Goal: Information Seeking & Learning: Learn about a topic

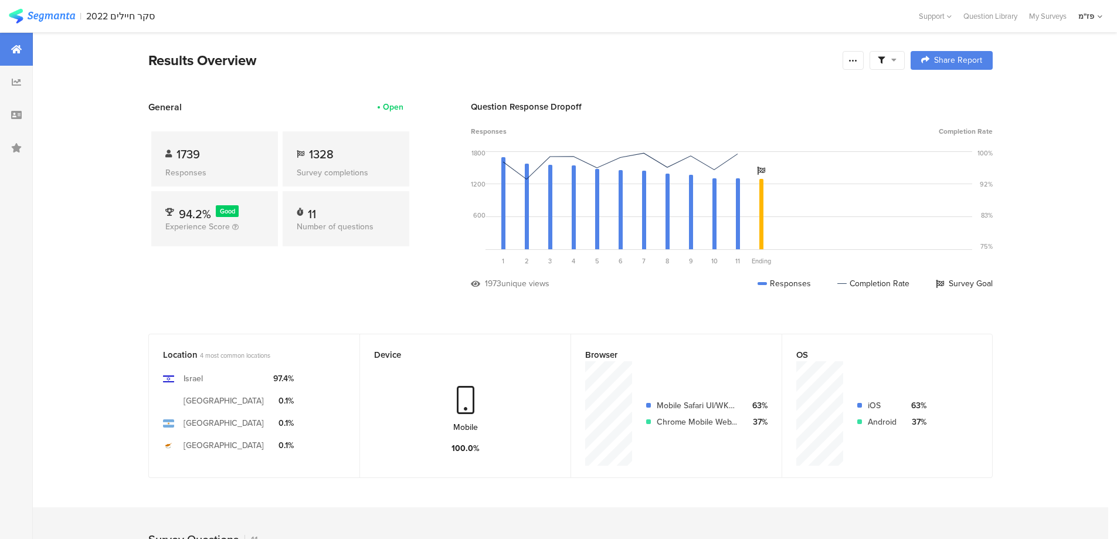
click at [67, 15] on img at bounding box center [42, 16] width 66 height 15
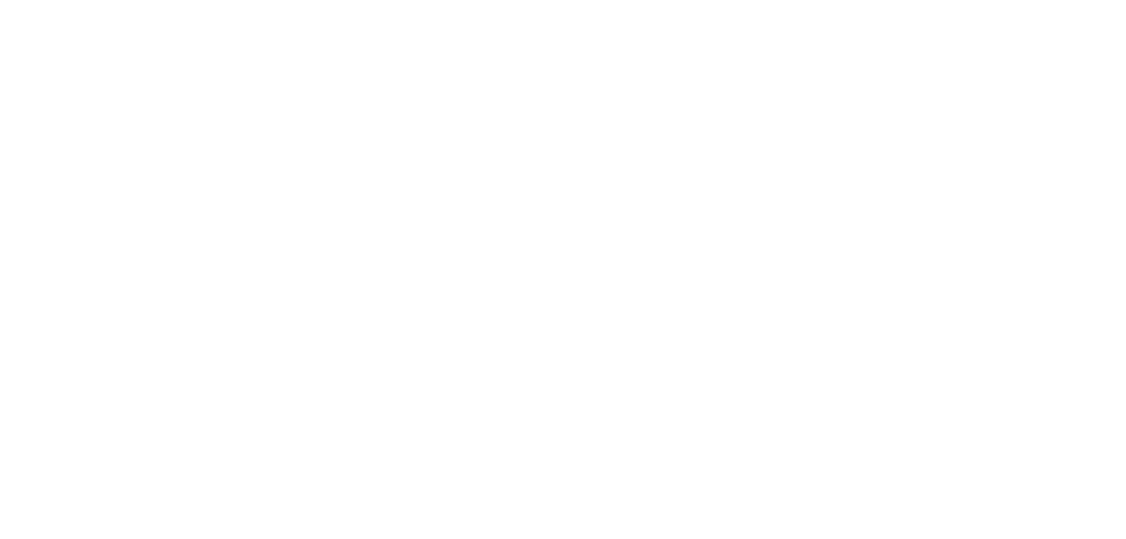
click at [107, 16] on body at bounding box center [563, 269] width 1126 height 539
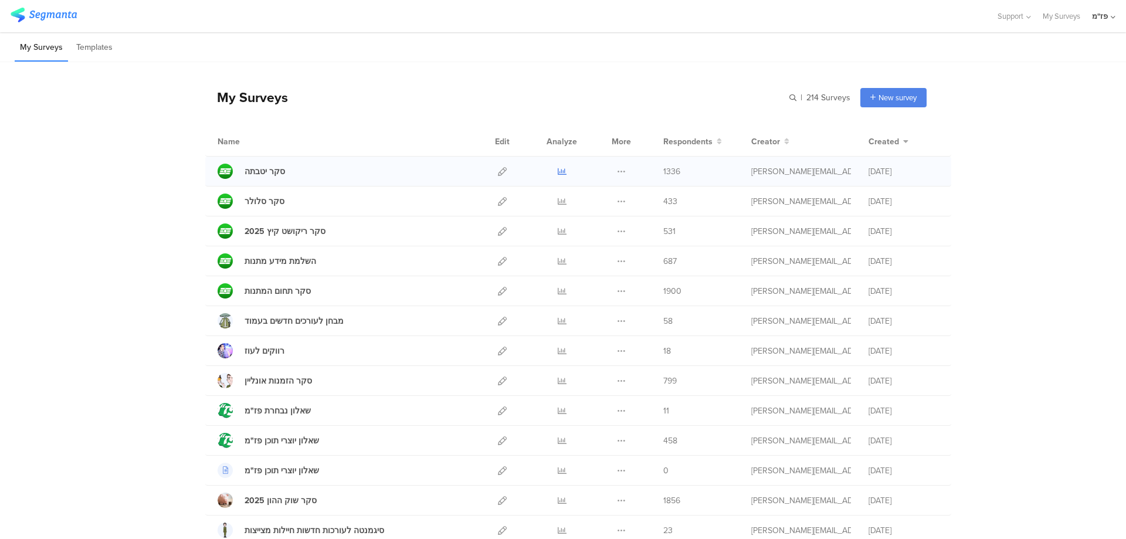
click at [559, 169] on icon at bounding box center [562, 171] width 9 height 9
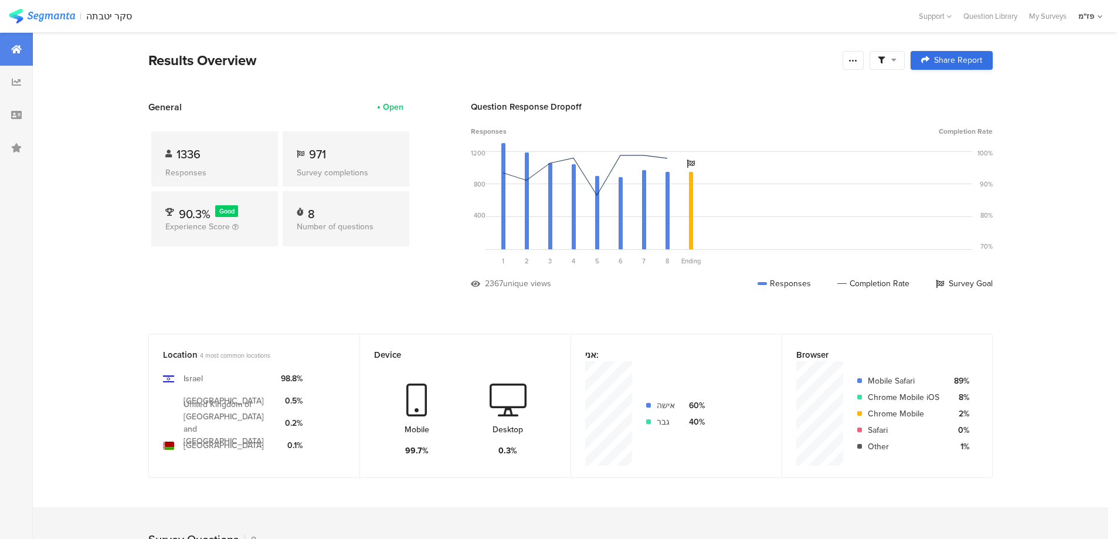
click at [972, 60] on span "Share Report" at bounding box center [958, 60] width 48 height 8
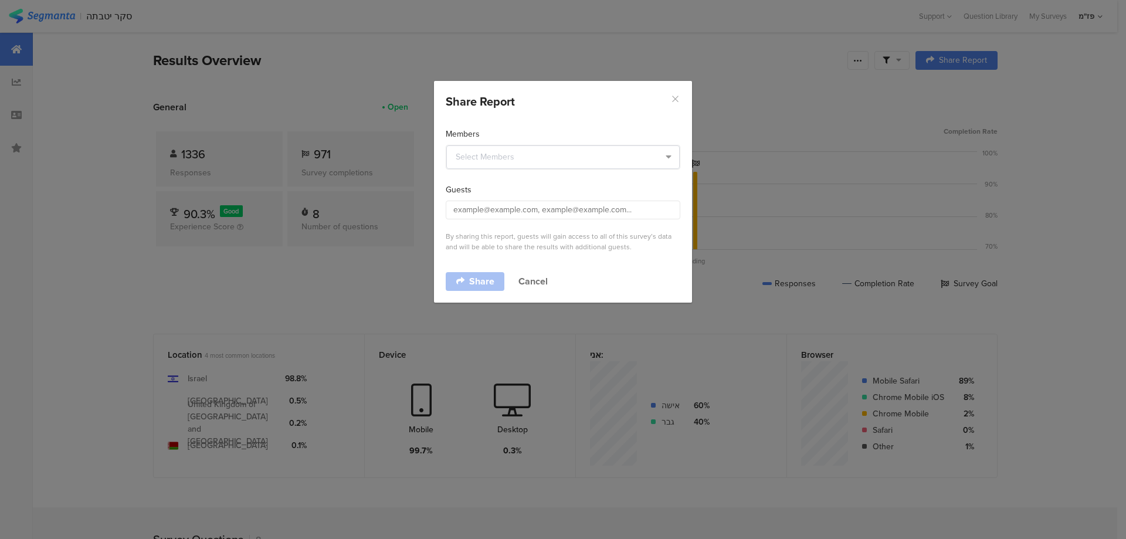
click at [677, 99] on icon "Close" at bounding box center [675, 99] width 10 height 10
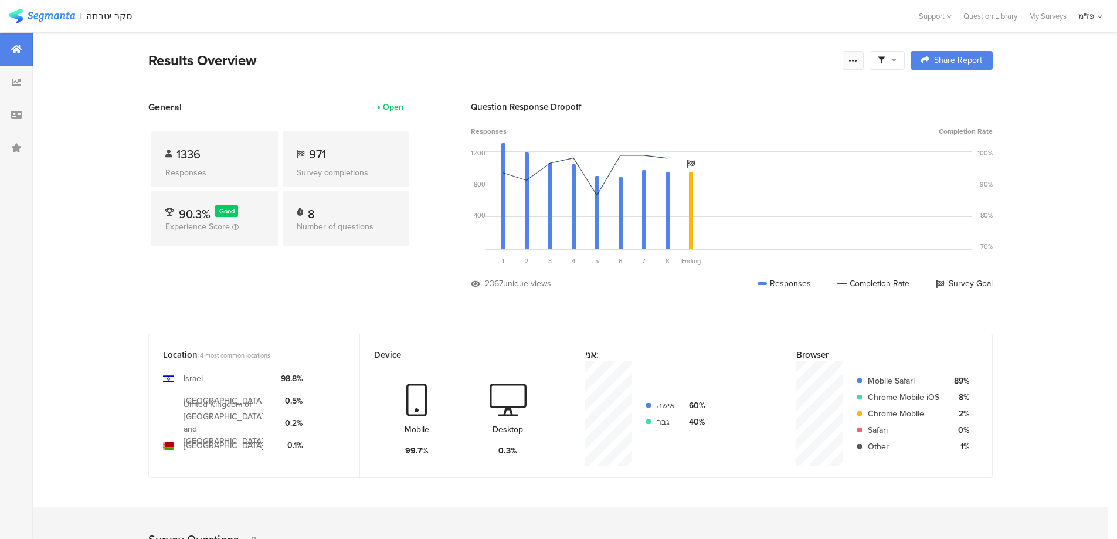
click at [863, 62] on div at bounding box center [853, 60] width 21 height 19
click at [745, 179] on span "Export Results" at bounding box center [731, 178] width 53 height 12
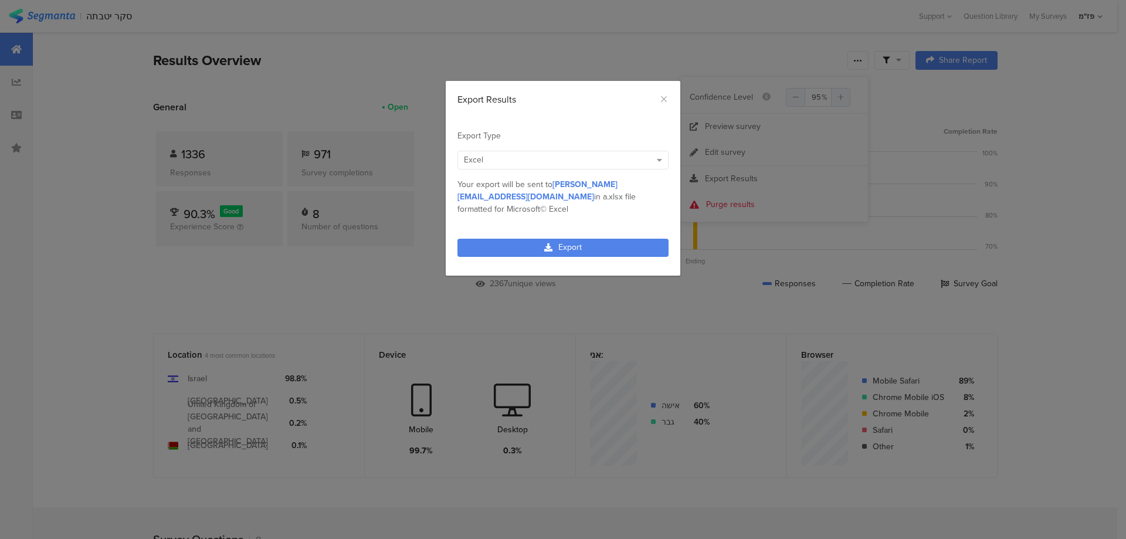
click at [559, 159] on div "Excel" at bounding box center [557, 160] width 187 height 12
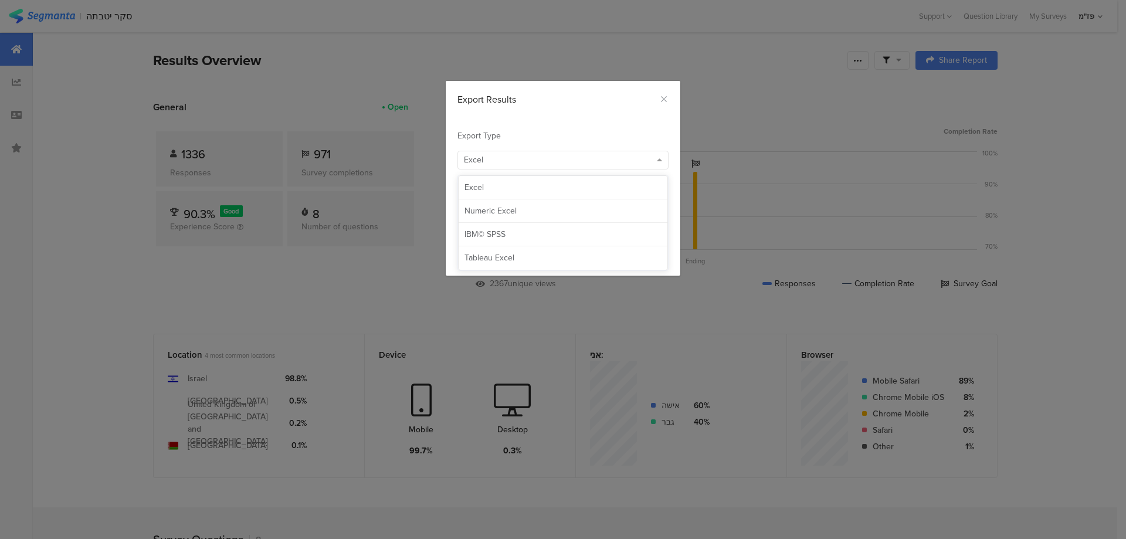
click at [559, 159] on div "Excel" at bounding box center [557, 160] width 187 height 12
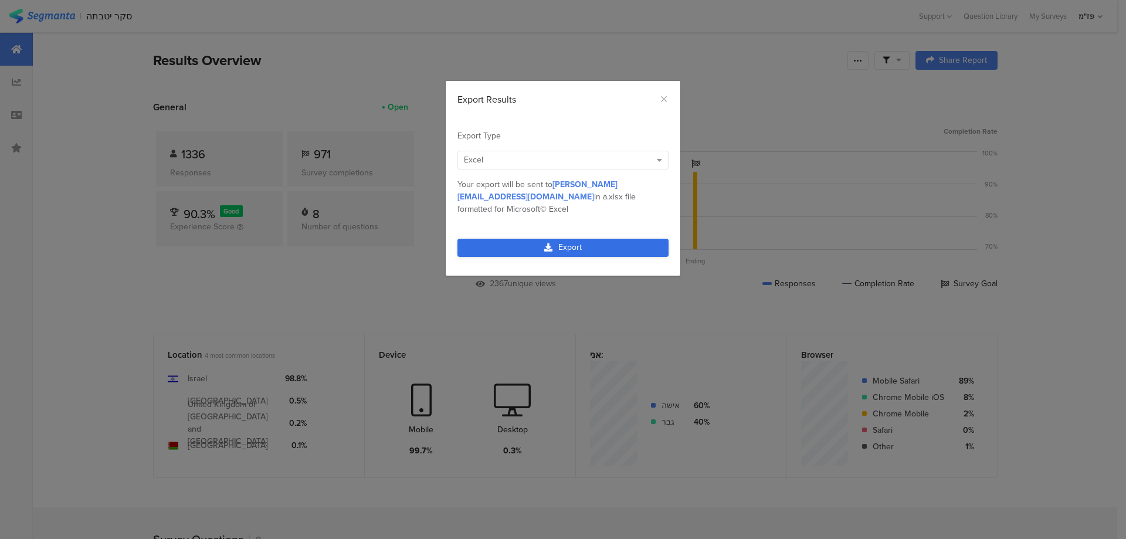
click at [531, 239] on link "Export" at bounding box center [562, 248] width 211 height 18
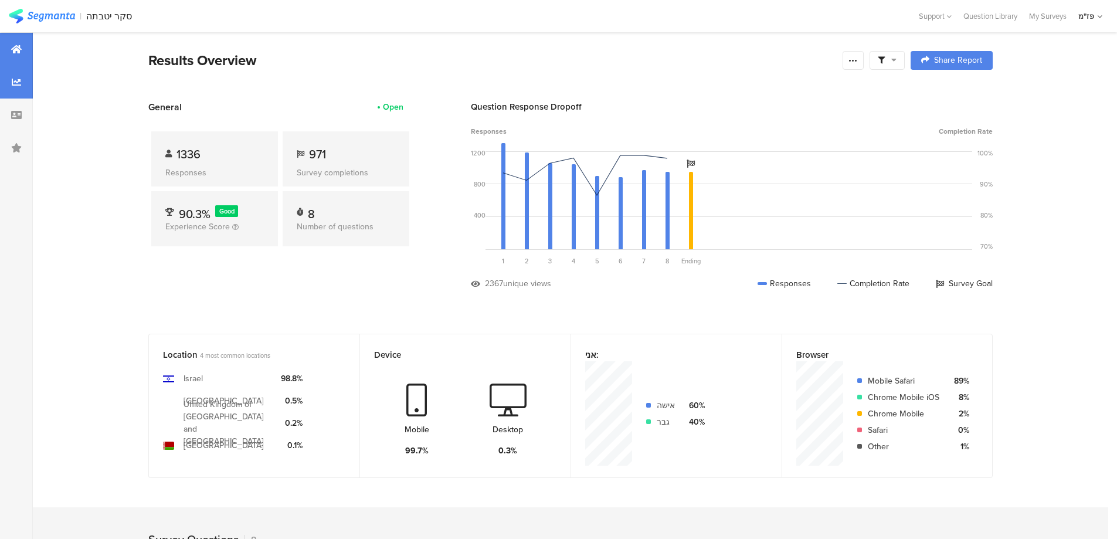
click at [16, 80] on icon at bounding box center [16, 81] width 9 height 9
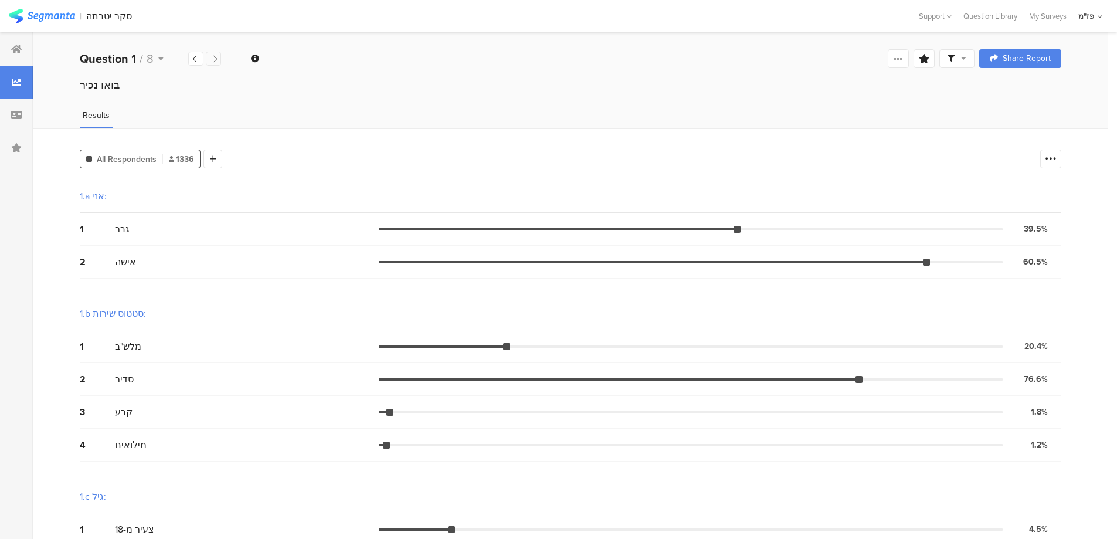
click at [212, 57] on icon at bounding box center [213, 59] width 6 height 8
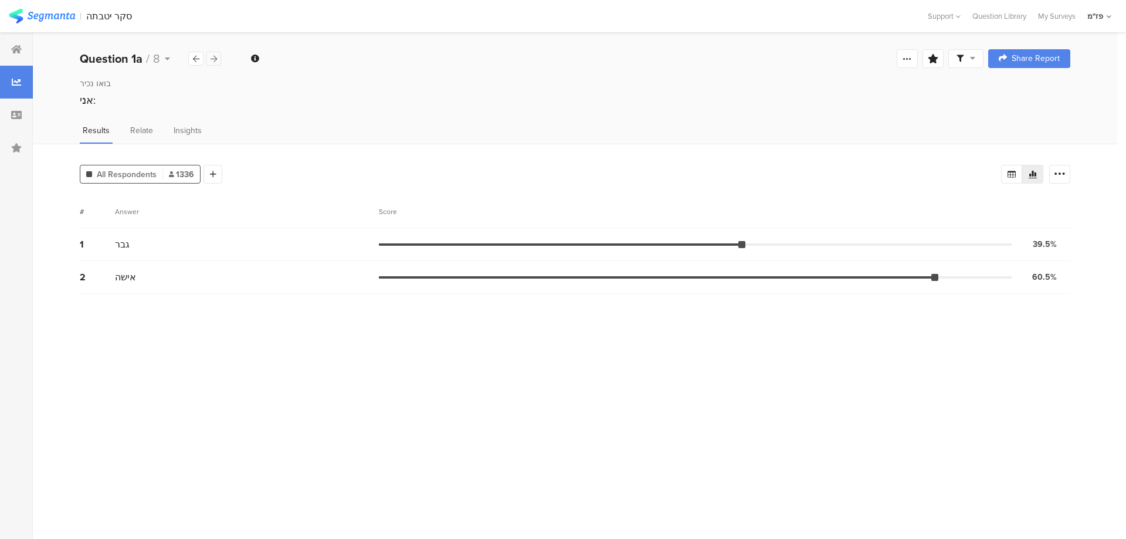
click at [212, 57] on icon at bounding box center [213, 59] width 6 height 8
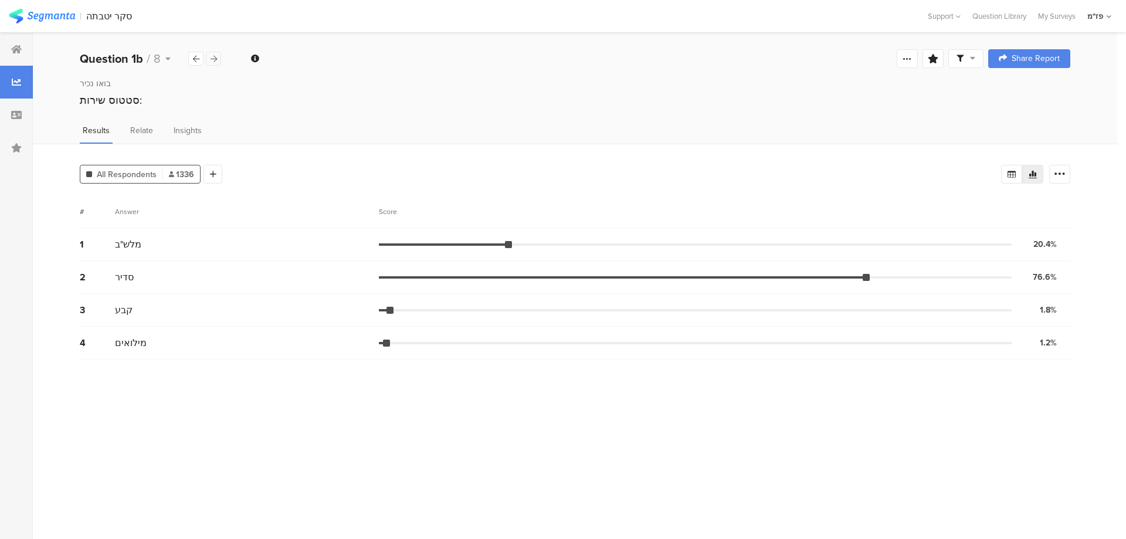
click at [212, 57] on icon at bounding box center [213, 59] width 6 height 8
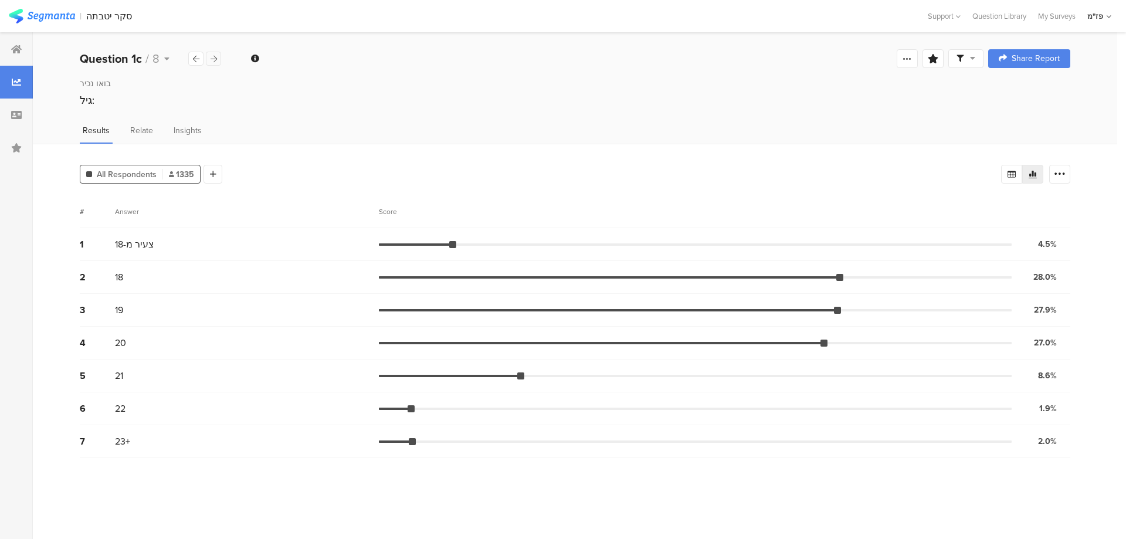
click at [212, 57] on icon at bounding box center [213, 59] width 6 height 8
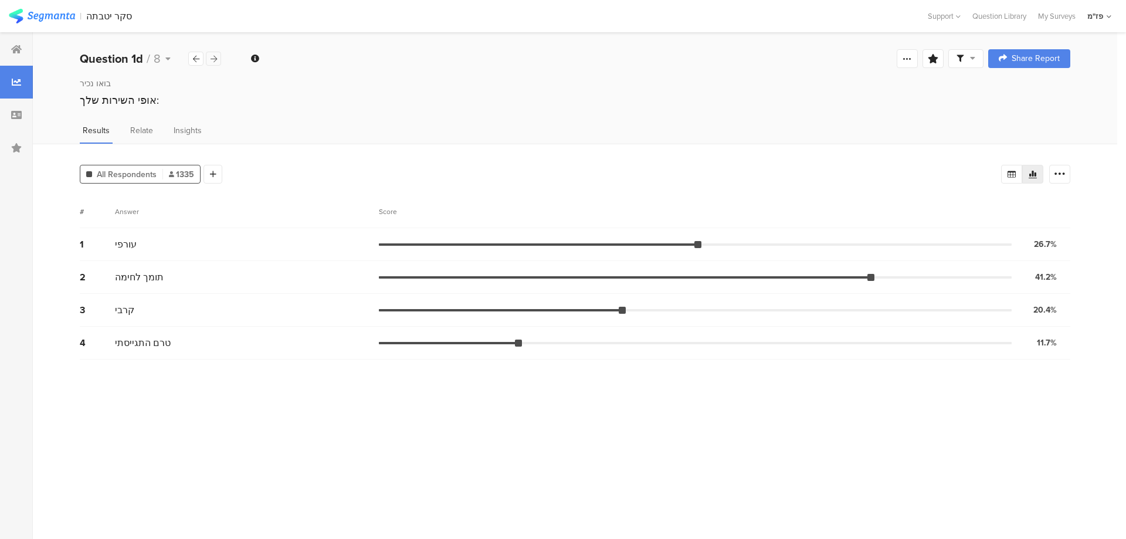
click at [212, 57] on icon at bounding box center [213, 59] width 6 height 8
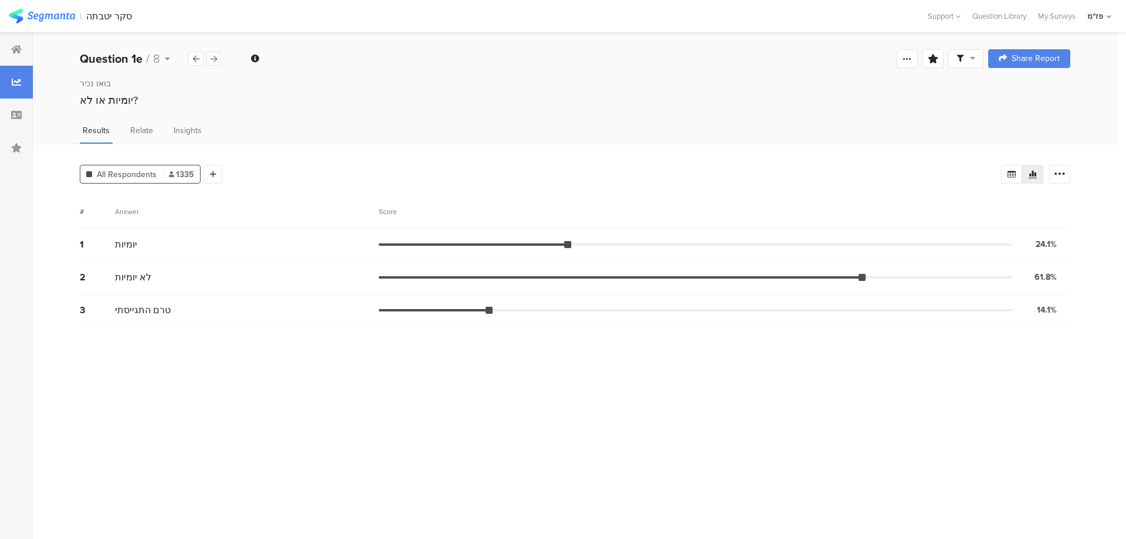
click at [212, 57] on icon at bounding box center [213, 59] width 6 height 8
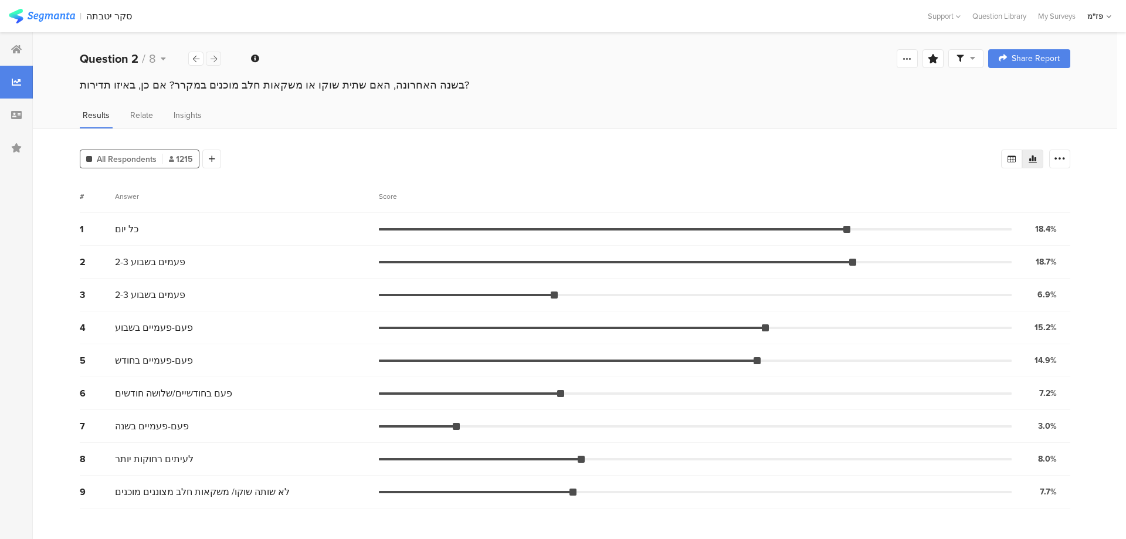
click at [212, 57] on icon at bounding box center [213, 59] width 6 height 8
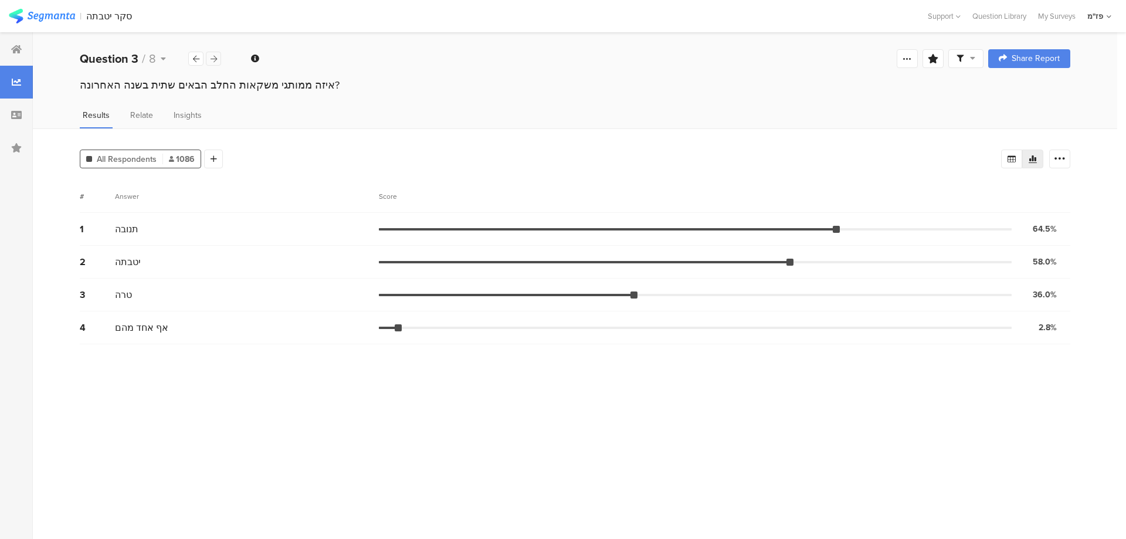
click at [212, 57] on icon at bounding box center [213, 59] width 6 height 8
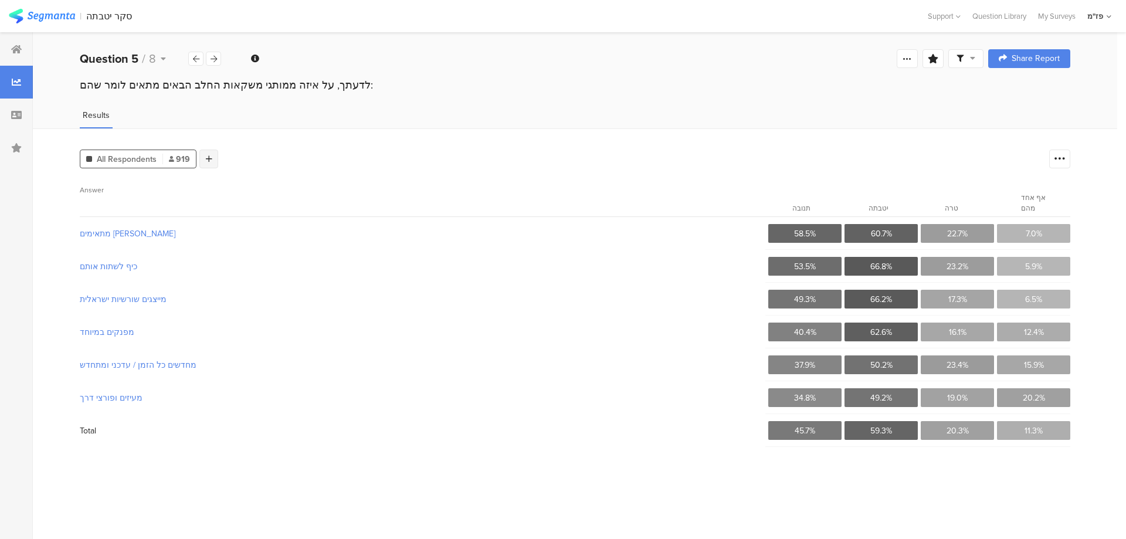
click at [206, 161] on icon at bounding box center [209, 159] width 6 height 8
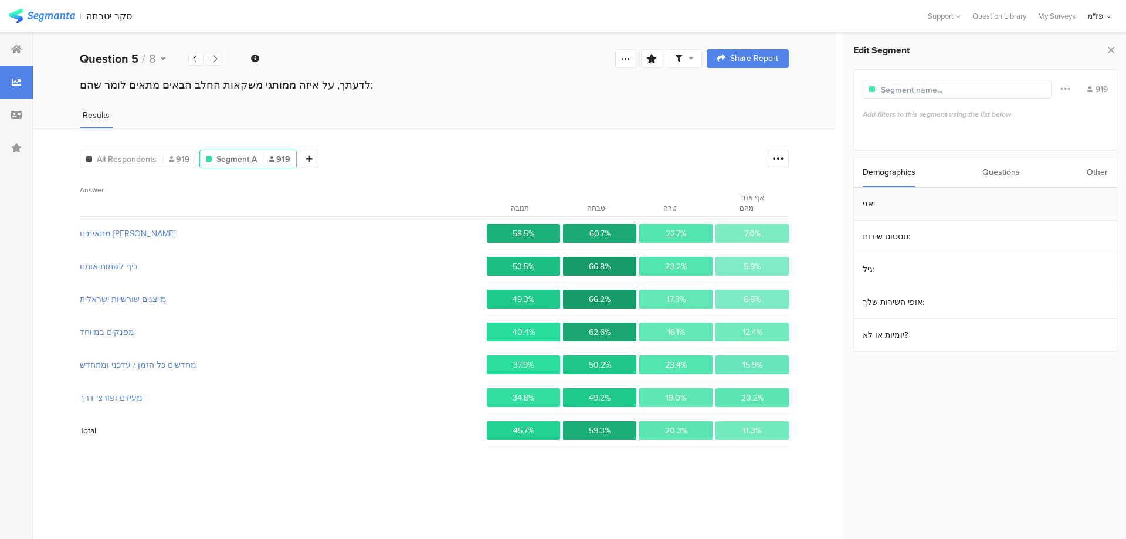
click at [915, 209] on section "אני:" at bounding box center [985, 204] width 263 height 33
click at [865, 219] on span at bounding box center [863, 222] width 8 height 8
click at [866, 222] on span at bounding box center [863, 222] width 8 height 8
click at [866, 198] on span at bounding box center [863, 197] width 8 height 8
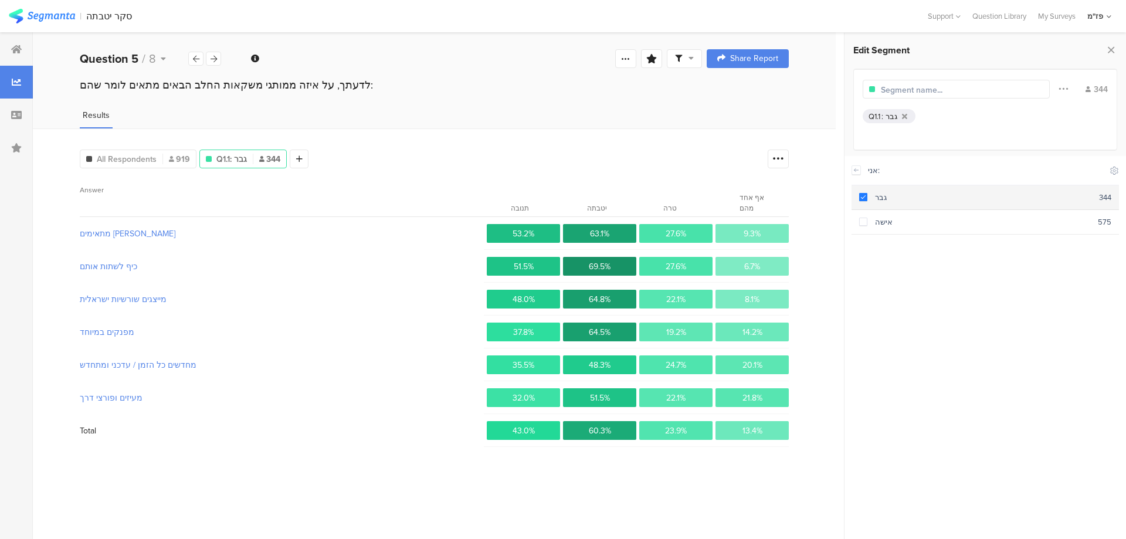
click at [864, 196] on span at bounding box center [863, 197] width 8 height 8
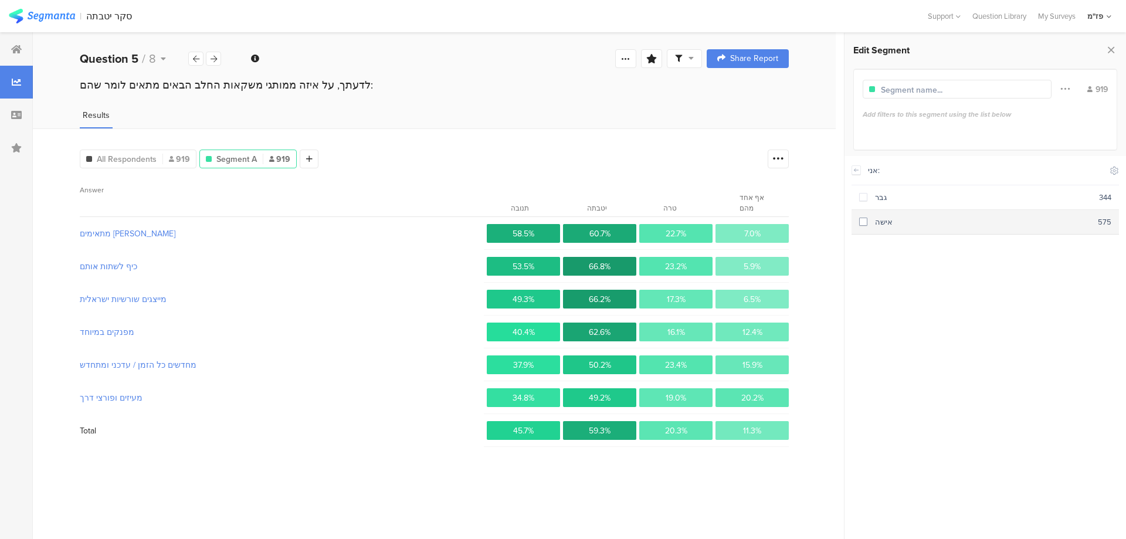
click at [865, 218] on span at bounding box center [863, 222] width 8 height 8
click at [865, 193] on span at bounding box center [863, 197] width 8 height 8
click at [923, 114] on icon at bounding box center [925, 117] width 5 height 8
click at [919, 303] on section "אופי השירות שלך:" at bounding box center [985, 302] width 263 height 33
click at [863, 246] on span at bounding box center [863, 246] width 8 height 8
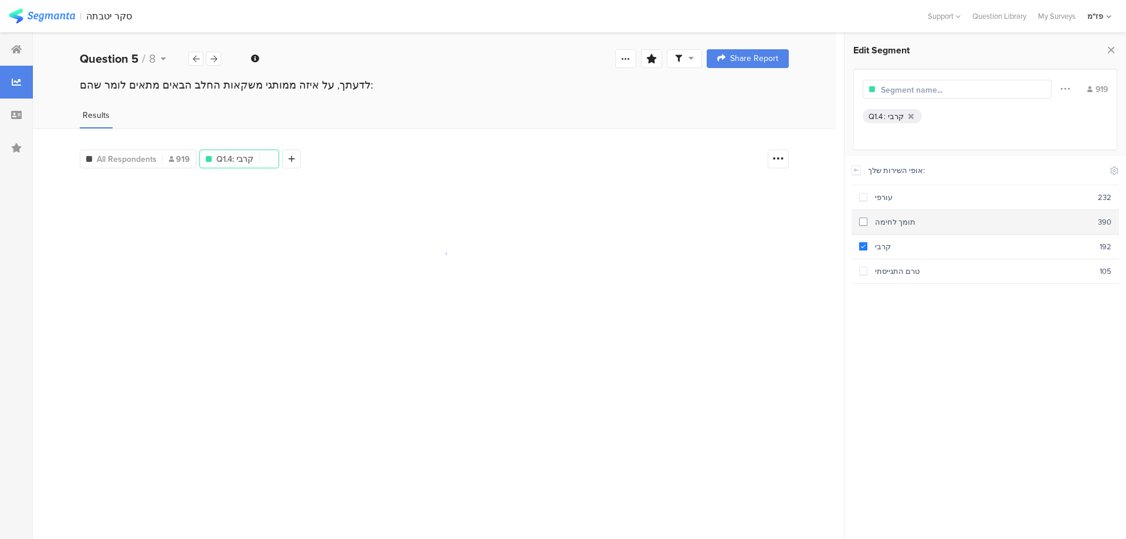
click at [864, 226] on section "תומך לחימה 390" at bounding box center [984, 222] width 267 height 25
click at [863, 193] on span at bounding box center [863, 197] width 8 height 8
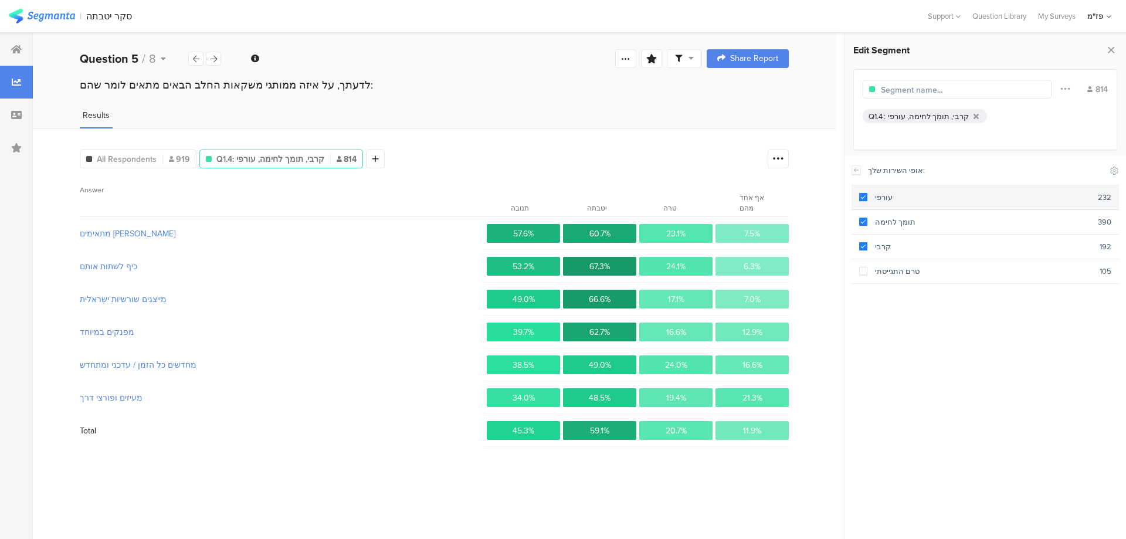
click at [865, 200] on span at bounding box center [863, 197] width 8 height 8
click at [870, 225] on div "תומך לחימה" at bounding box center [982, 221] width 230 height 11
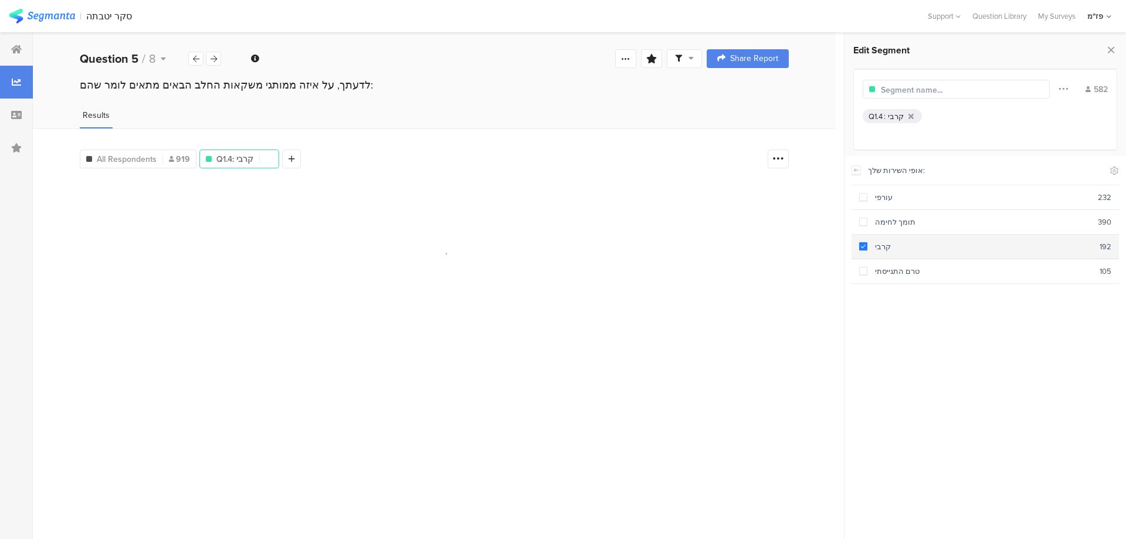
click at [868, 246] on div "קרבי" at bounding box center [983, 246] width 232 height 11
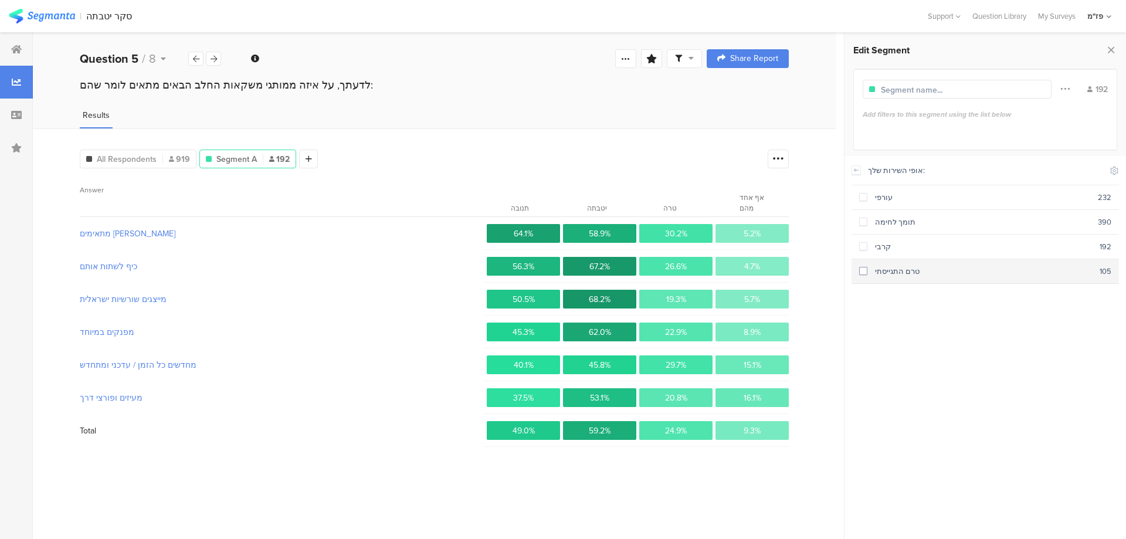
click at [867, 269] on span at bounding box center [863, 271] width 8 height 8
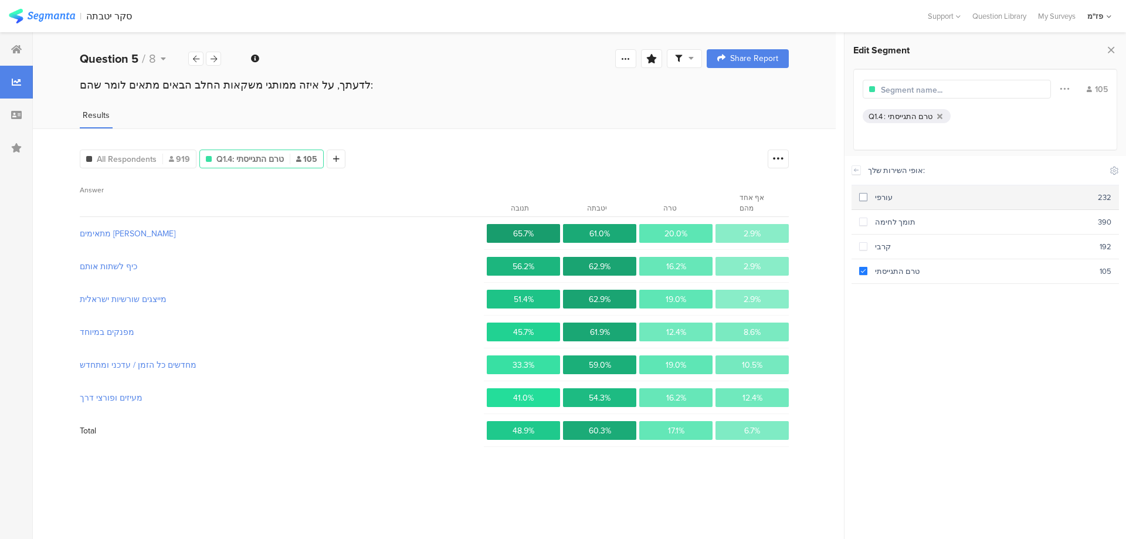
click at [868, 199] on div "עורפי" at bounding box center [982, 197] width 230 height 11
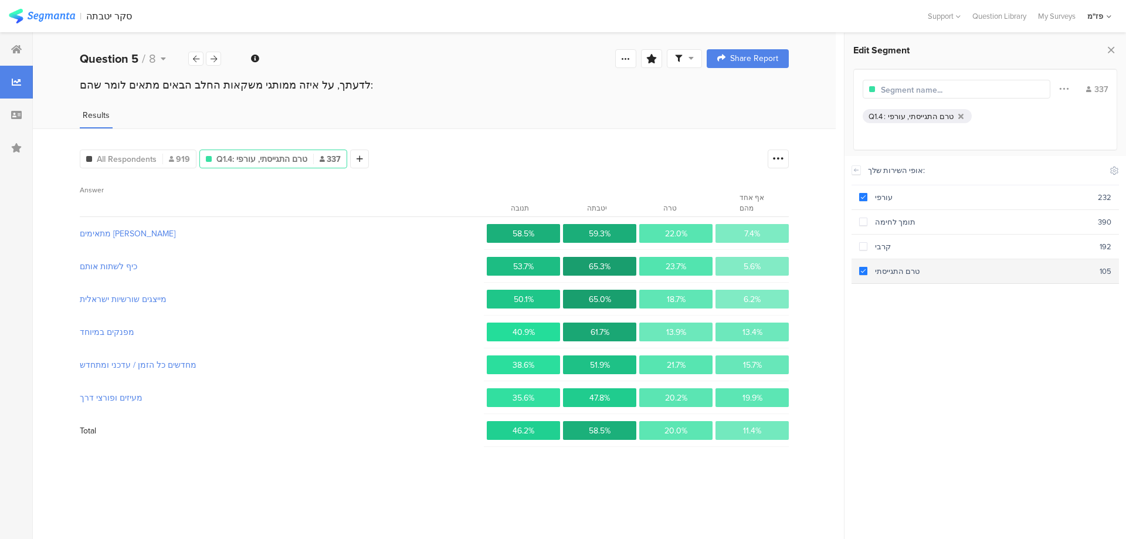
click at [865, 270] on span at bounding box center [863, 271] width 8 height 8
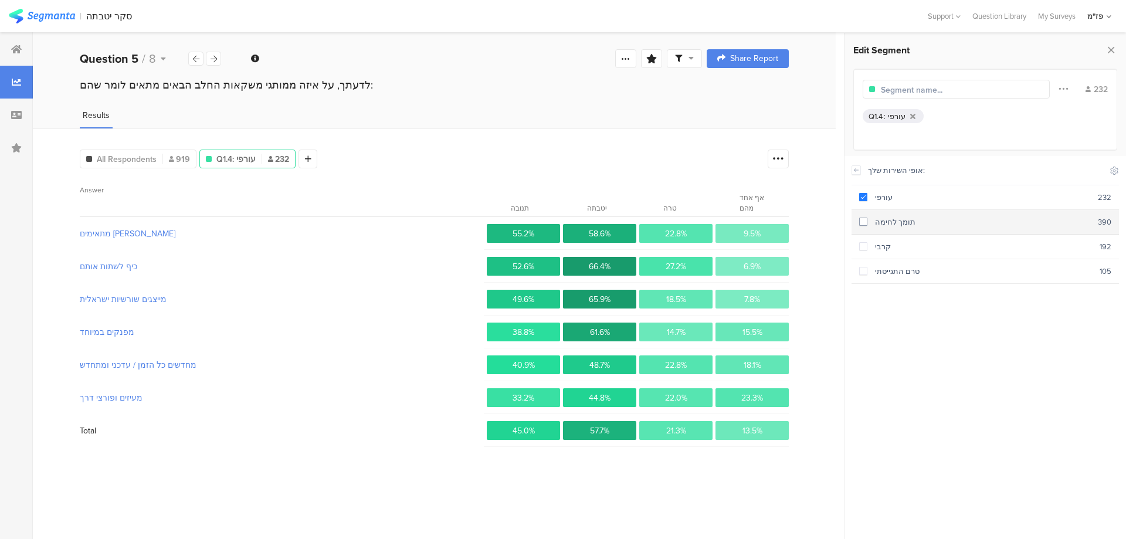
click at [864, 223] on span at bounding box center [863, 222] width 8 height 8
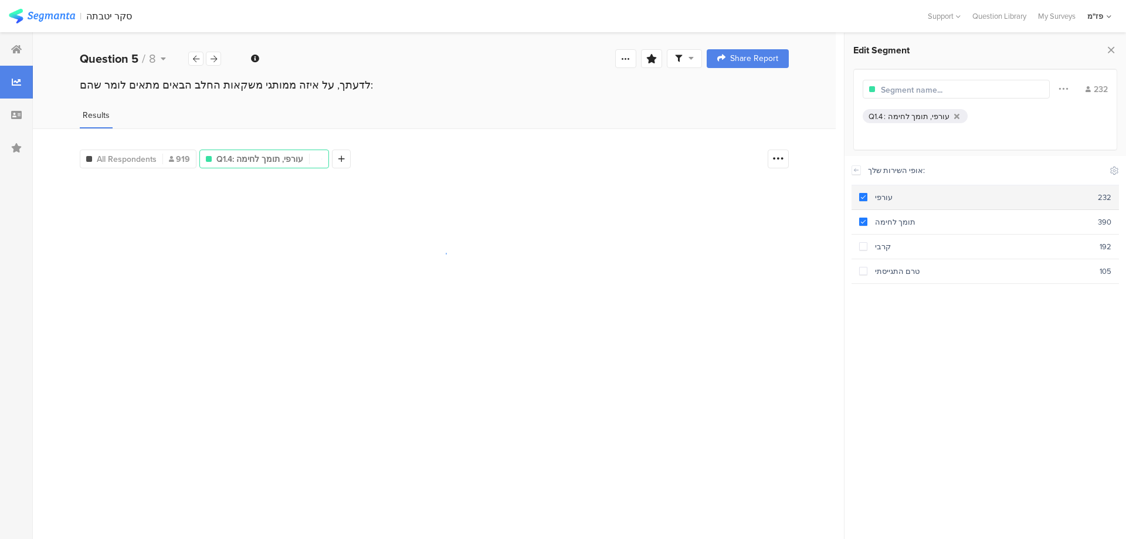
click at [865, 196] on span at bounding box center [863, 197] width 8 height 8
click at [865, 220] on span at bounding box center [863, 222] width 8 height 8
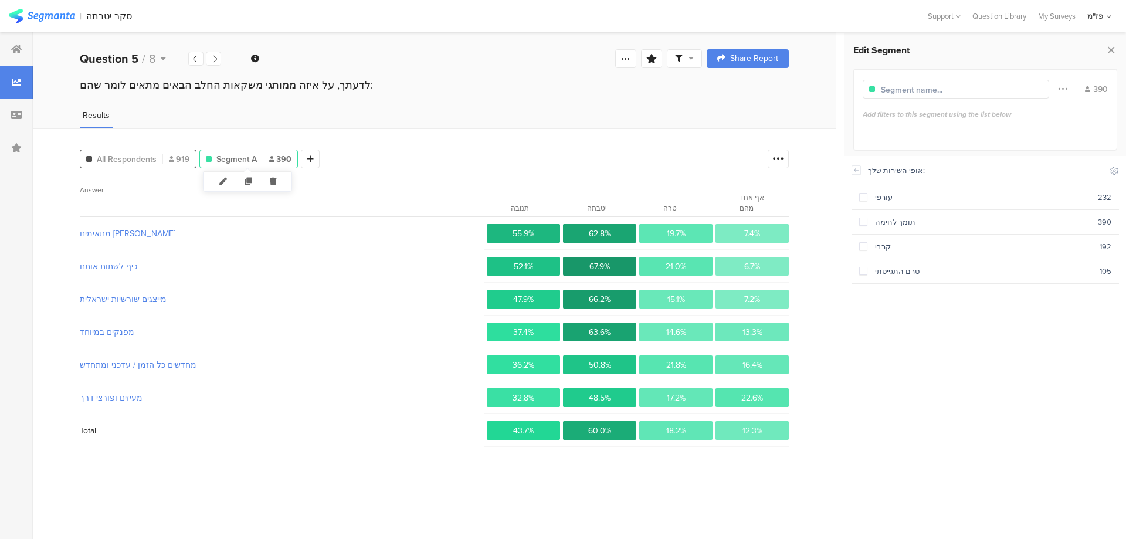
click at [182, 157] on span "919" at bounding box center [179, 159] width 21 height 12
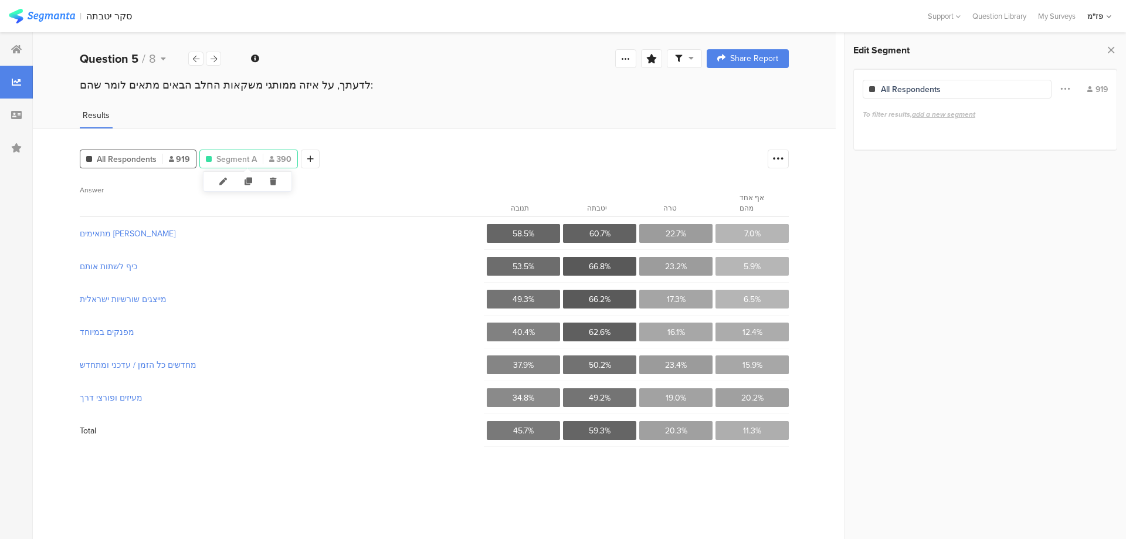
click at [252, 158] on span "Segment A" at bounding box center [236, 159] width 40 height 12
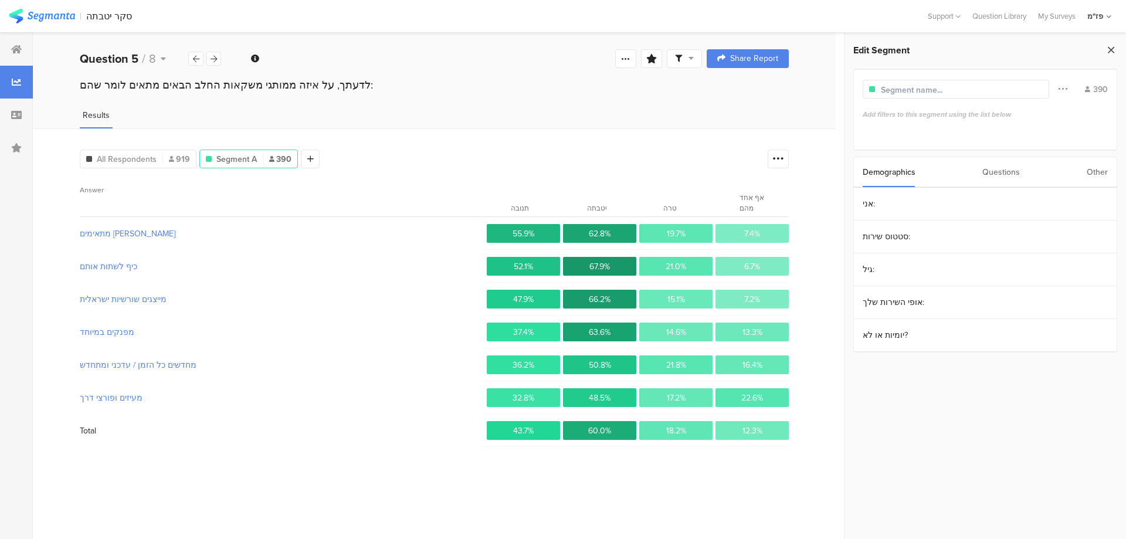
click at [1111, 49] on icon at bounding box center [1111, 50] width 12 height 16
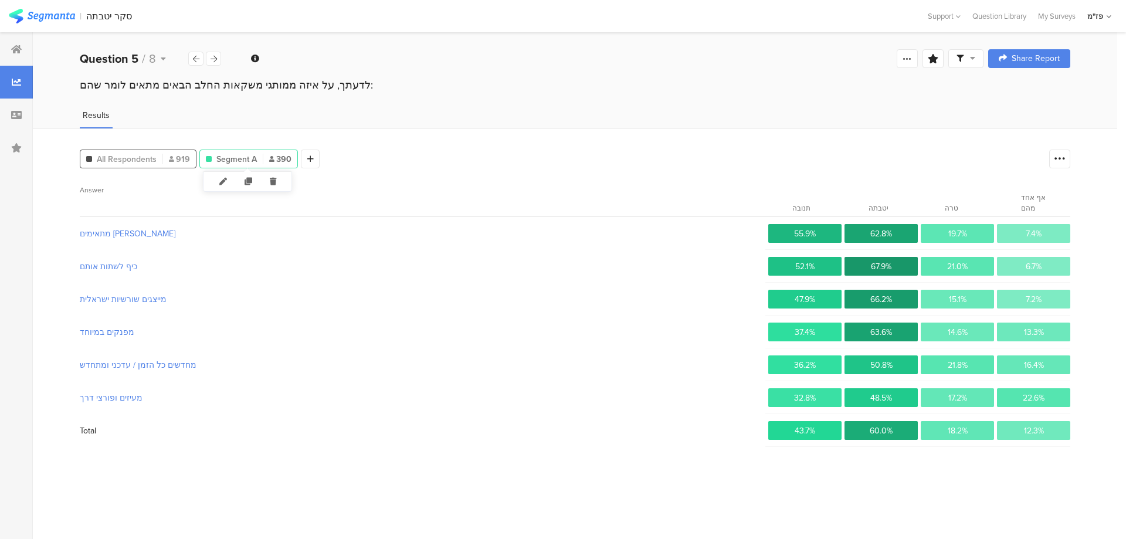
click at [154, 154] on span "All Respondents" at bounding box center [127, 159] width 60 height 12
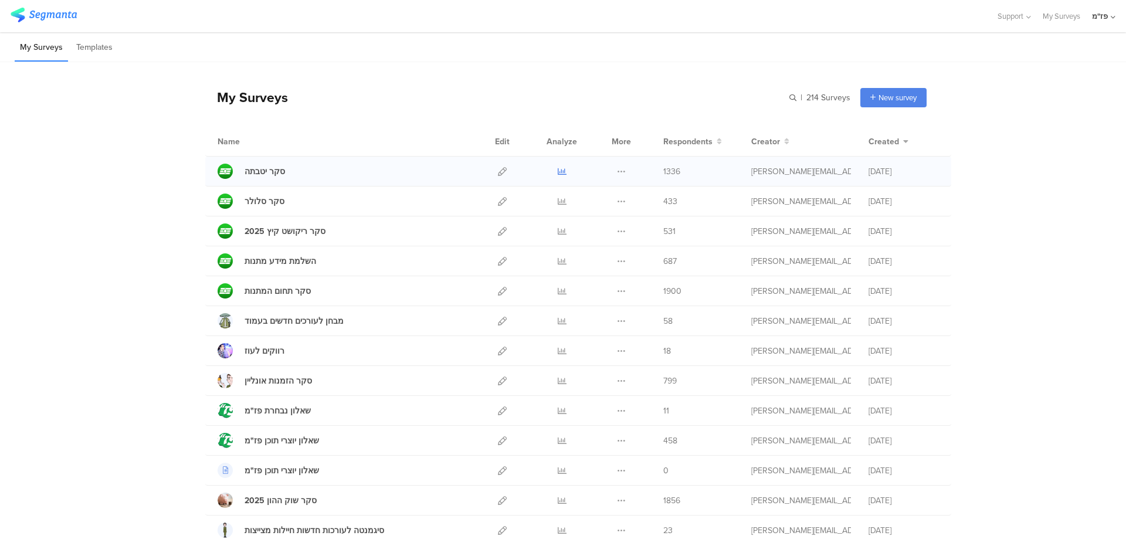
click at [559, 172] on icon at bounding box center [562, 171] width 9 height 9
click at [667, 172] on span "1336" at bounding box center [671, 171] width 17 height 12
click at [558, 171] on icon at bounding box center [562, 171] width 9 height 9
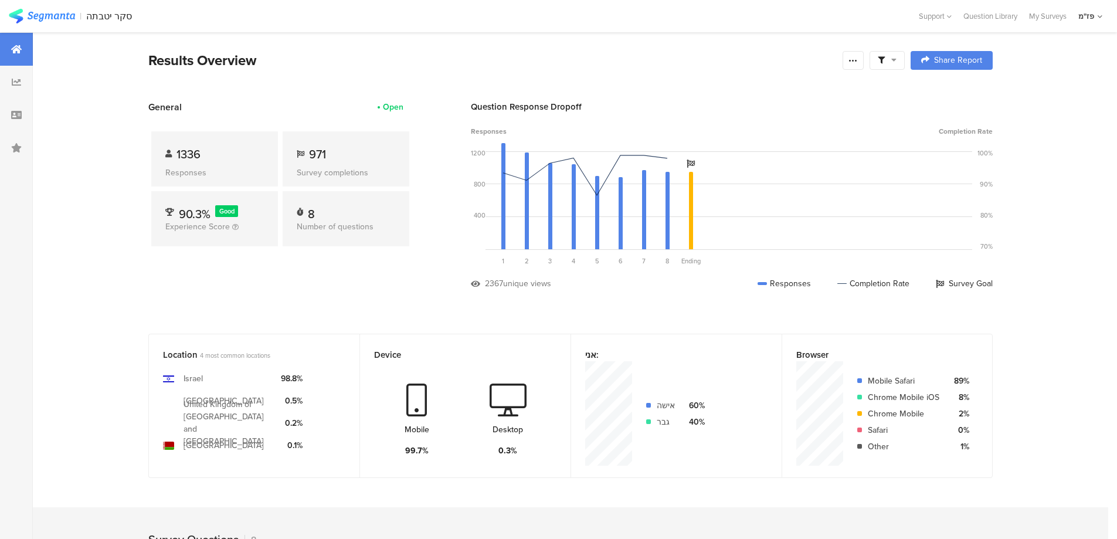
click at [55, 22] on img at bounding box center [42, 16] width 66 height 15
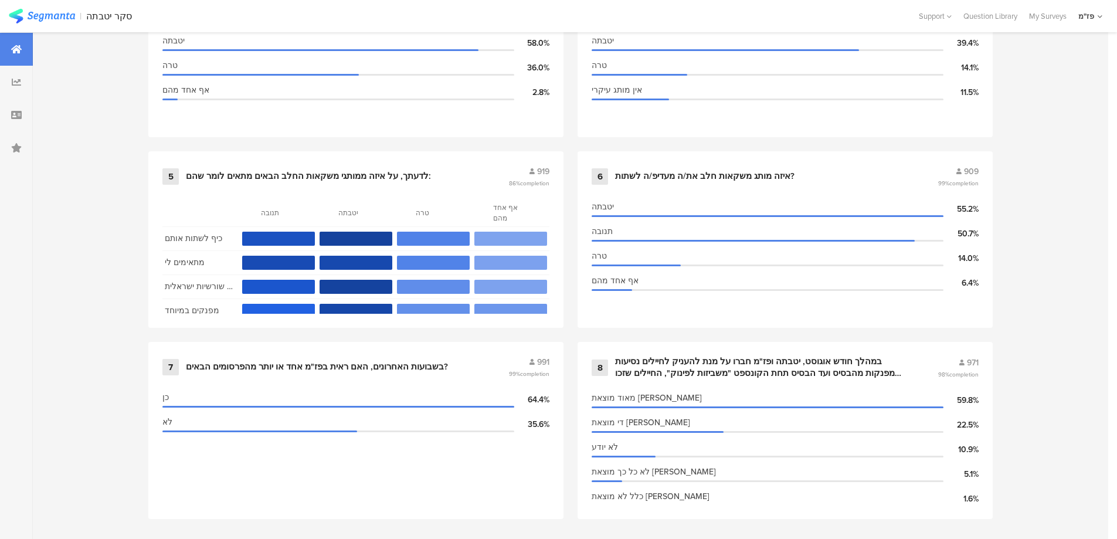
scroll to position [797, 0]
click at [321, 172] on div "לדעתך, על איזה ממותגי משקאות החלב הבאים מתאים לומר שהם:" at bounding box center [308, 176] width 245 height 12
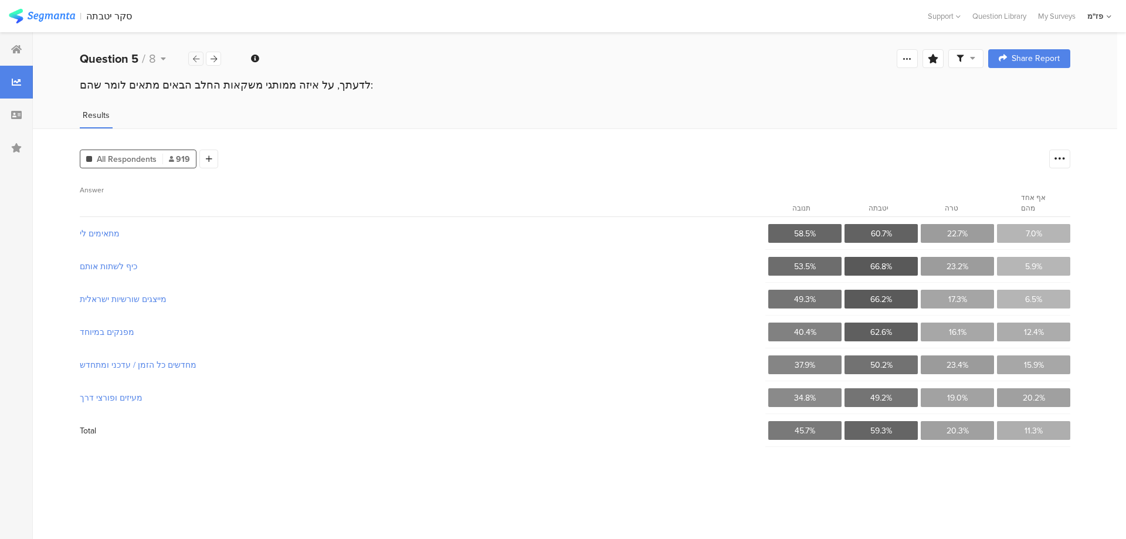
drag, startPoint x: 209, startPoint y: 57, endPoint x: 198, endPoint y: 59, distance: 11.9
click at [208, 57] on div at bounding box center [213, 59] width 15 height 14
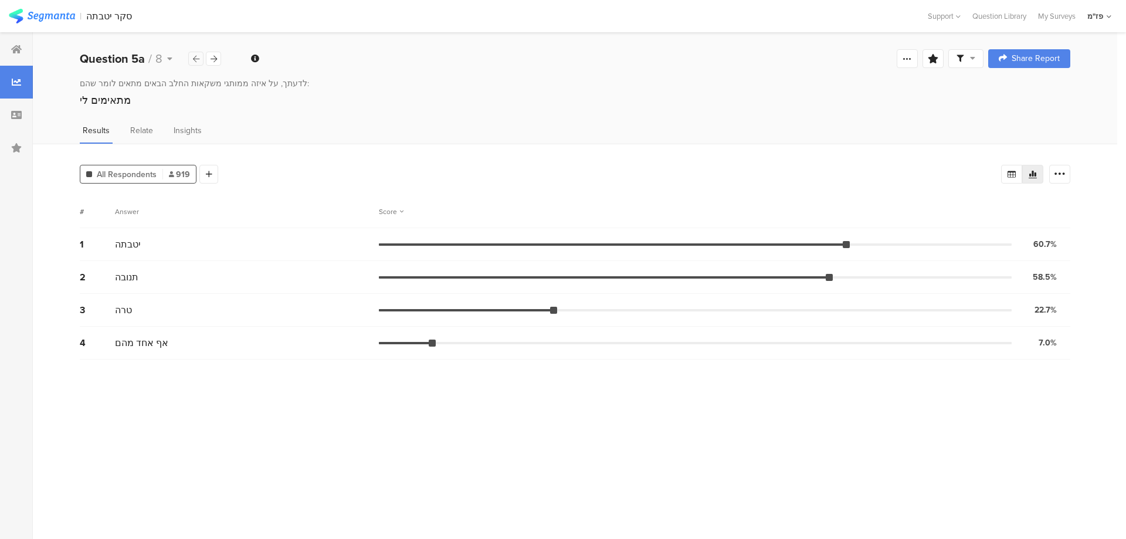
click at [197, 59] on icon at bounding box center [196, 59] width 6 height 8
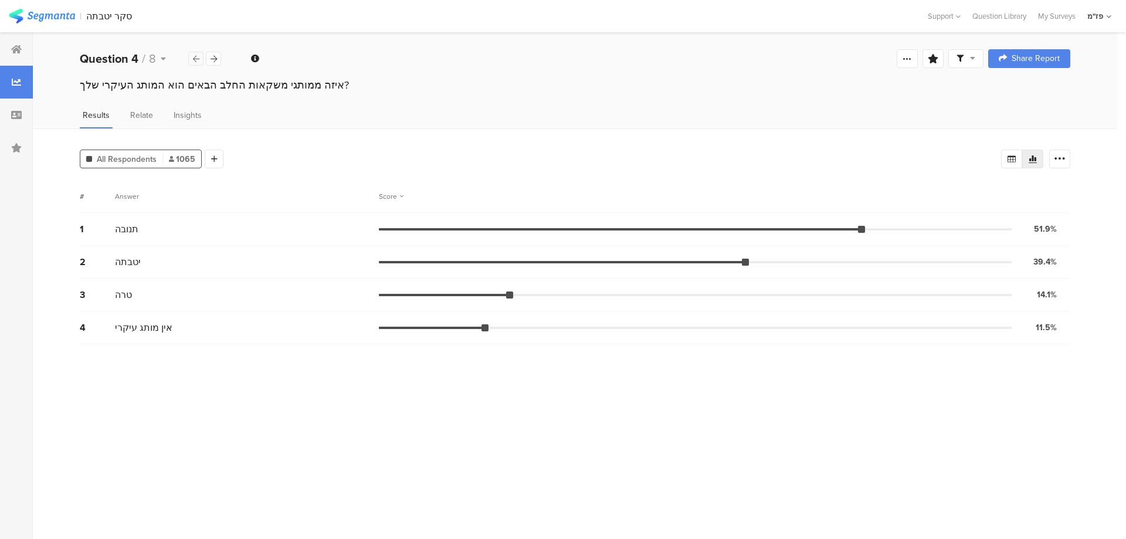
click at [197, 59] on icon at bounding box center [196, 59] width 6 height 8
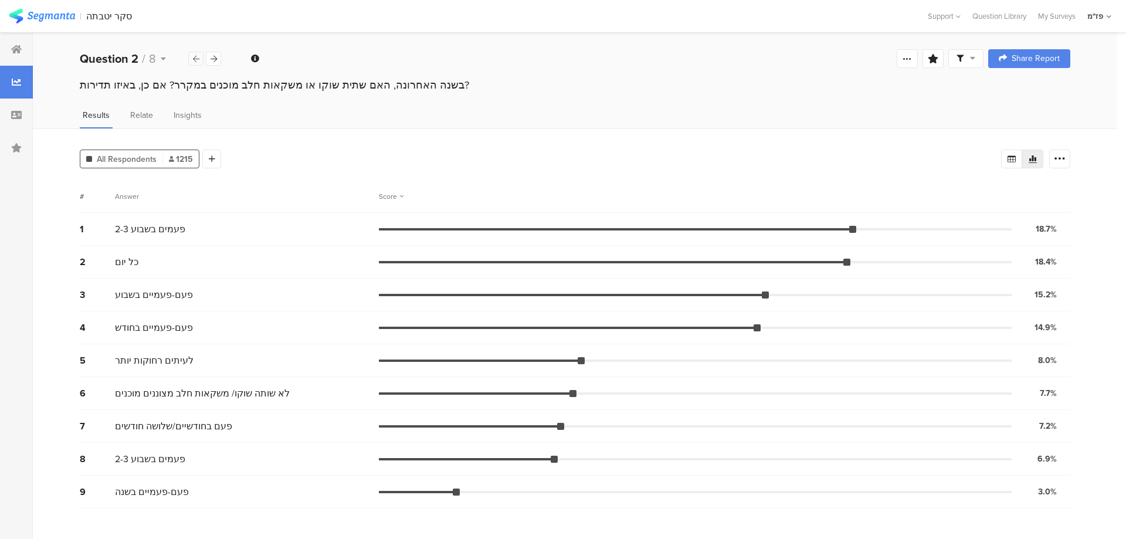
click at [197, 59] on icon at bounding box center [196, 59] width 6 height 8
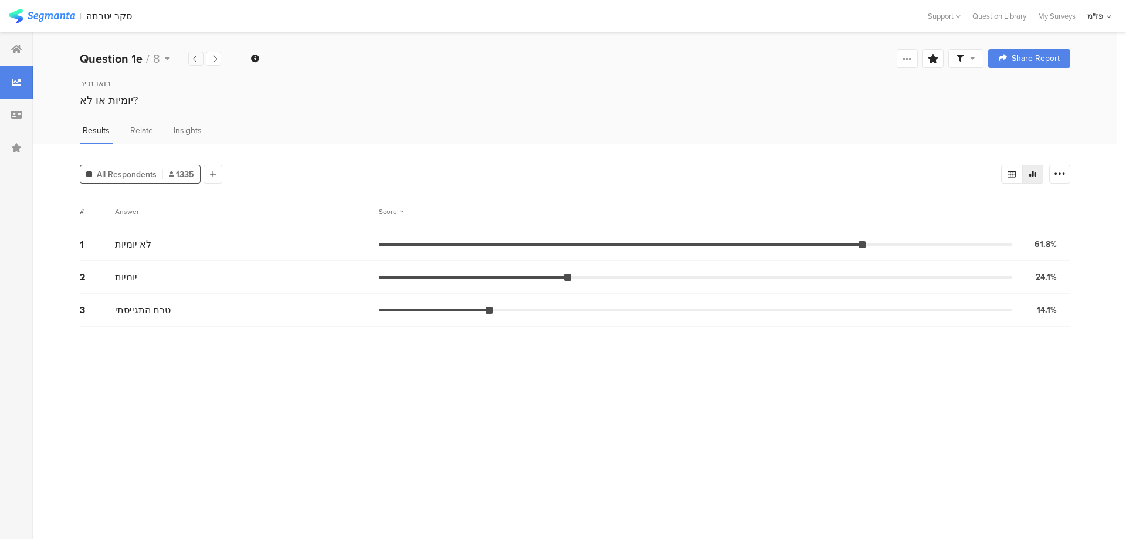
click at [197, 59] on icon at bounding box center [196, 59] width 6 height 8
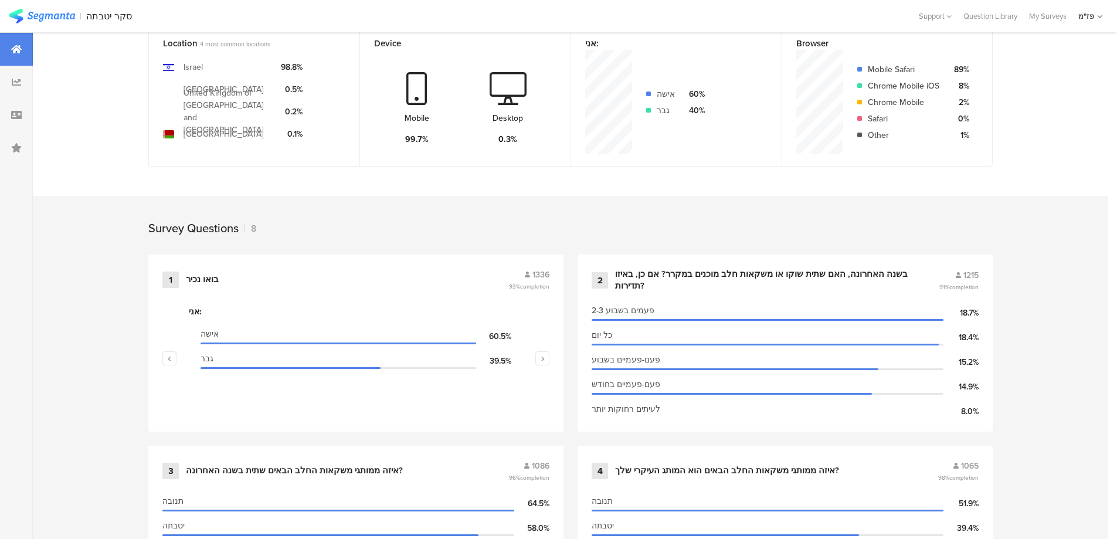
scroll to position [410, 0]
